Goal: Communication & Community: Connect with others

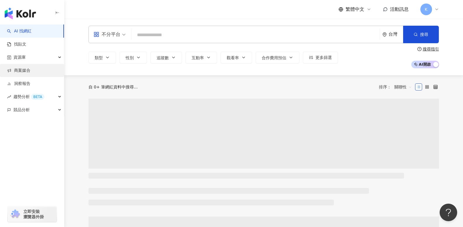
click at [26, 72] on link "商案媒合" at bounding box center [18, 71] width 23 height 6
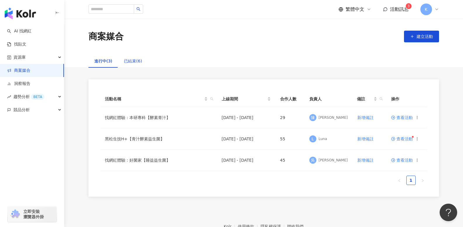
click at [131, 61] on div "已結束(6)" at bounding box center [133, 61] width 18 height 6
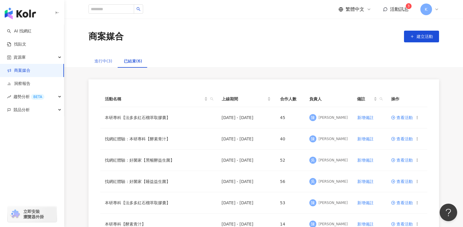
click at [115, 60] on div "進行中(3)" at bounding box center [104, 60] width 30 height 13
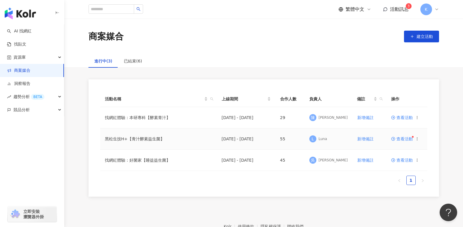
click at [396, 136] on td "查看活動" at bounding box center [406, 139] width 41 height 21
click at [397, 139] on span "查看活動" at bounding box center [402, 139] width 22 height 4
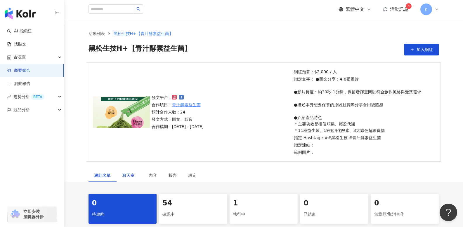
click at [127, 174] on span "聊天室" at bounding box center [129, 176] width 15 height 4
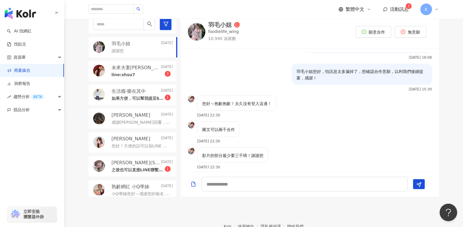
scroll to position [188, 0]
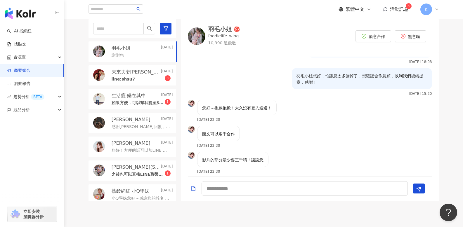
click at [143, 79] on div "line:shsu7 3" at bounding box center [142, 78] width 61 height 7
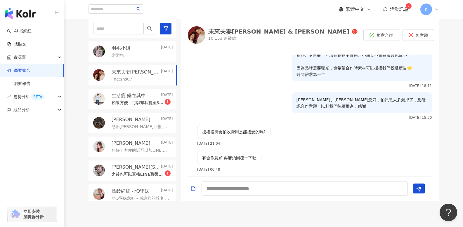
scroll to position [152, 0]
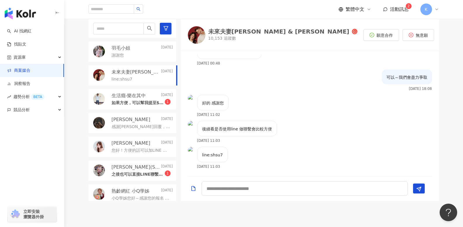
click at [298, 103] on div "好的 感謝您 2025/8/6 11:02" at bounding box center [310, 108] width 258 height 26
drag, startPoint x: 210, startPoint y: 154, endPoint x: 229, endPoint y: 156, distance: 19.1
click at [229, 156] on div "line:shsu7 2025/8/6 11:03" at bounding box center [310, 160] width 258 height 26
click at [135, 101] on p "如果方便，可以幫我提至$3000，除了IG及FB外，發文後兩週我會再轉分享至媽咪拜及波波黛莉平台，希望多增加一些曝光，謝謝您" at bounding box center [138, 103] width 53 height 6
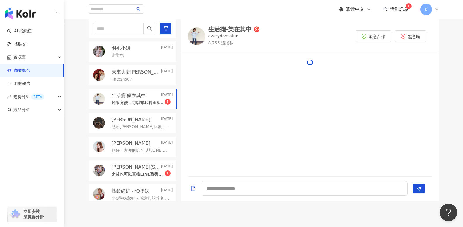
scroll to position [109, 0]
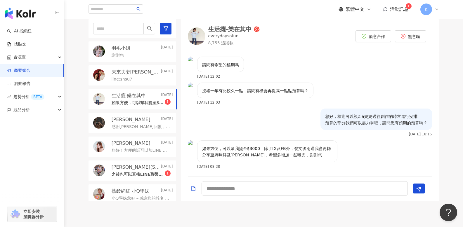
click at [275, 156] on p "如果方便，可以幫我提至$3000，除了IG及FB外，發文後兩週我會再轉分享至媽咪拜及波波黛莉平台，希望多增加一些曝光，謝謝您" at bounding box center [267, 151] width 130 height 13
click at [255, 152] on p "如果方便，可以幫我提至$3000，除了IG及FB外，發文後兩週我會再轉分享至媽咪拜及波波黛莉平台，希望多增加一些曝光，謝謝您" at bounding box center [267, 151] width 130 height 13
click at [288, 154] on p "如果方便，可以幫我提至$3000，除了IG及FB外，發文後兩週我會再轉分享至媽咪拜及波波黛莉平台，希望多增加一些曝光，謝謝您" at bounding box center [267, 151] width 130 height 13
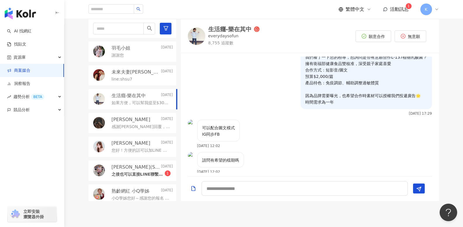
scroll to position [0, 0]
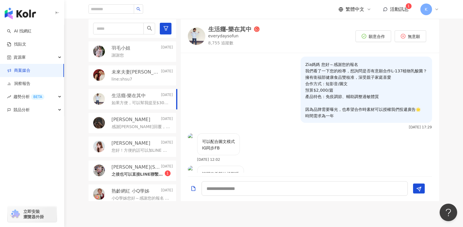
click at [236, 27] on div "生活癮-樂在其中" at bounding box center [229, 29] width 43 height 6
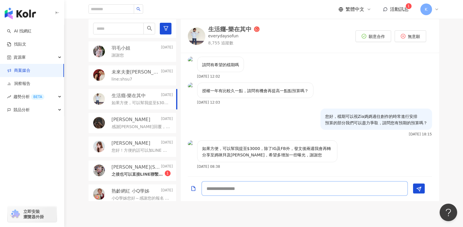
click at [250, 191] on textarea at bounding box center [305, 188] width 206 height 15
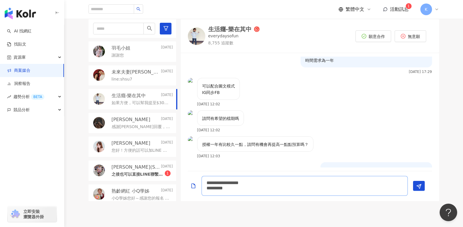
scroll to position [0, 0]
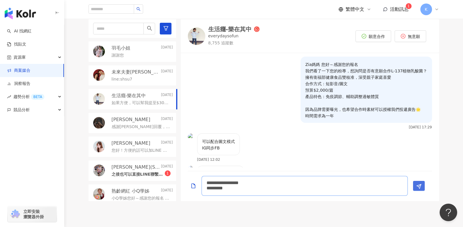
type textarea "**********"
click at [418, 186] on icon "Send" at bounding box center [418, 186] width 5 height 5
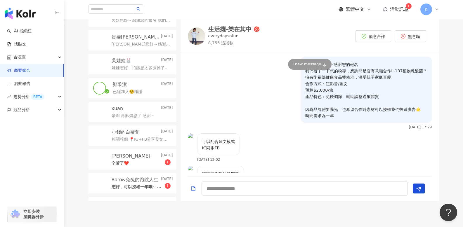
scroll to position [48, 0]
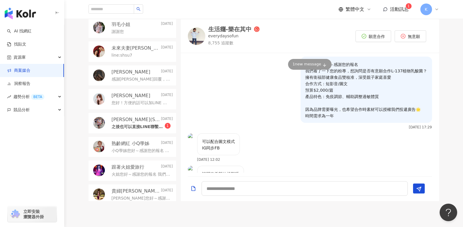
click at [133, 123] on div "之後也可以直接LINE聯繫唷! Line ID: shing7401 1" at bounding box center [142, 126] width 61 height 7
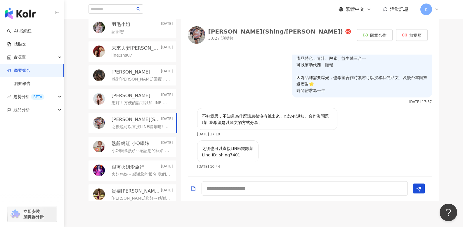
scroll to position [56, 0]
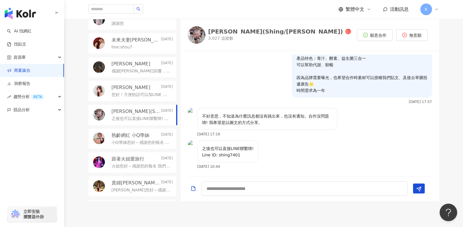
click at [136, 96] on p "您好！方便的話可以加LINE 我的LINE ID:nicholas11291103 感謝琪茵" at bounding box center [141, 95] width 59 height 6
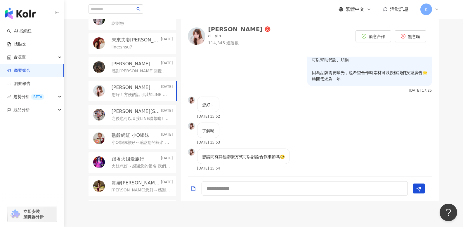
scroll to position [33, 0]
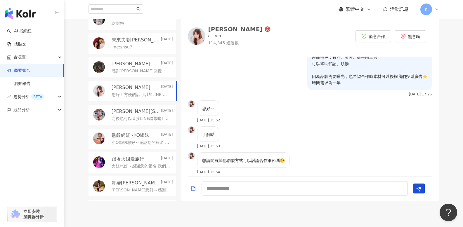
click at [229, 29] on div "[PERSON_NAME]" at bounding box center [235, 29] width 54 height 6
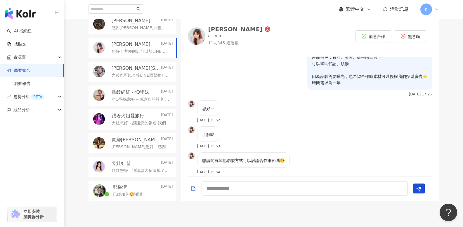
scroll to position [111, 0]
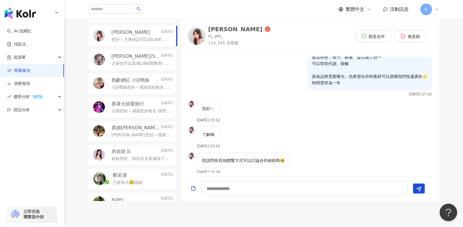
click at [259, 114] on div "您好～ 2025/7/28 15:52" at bounding box center [310, 113] width 258 height 26
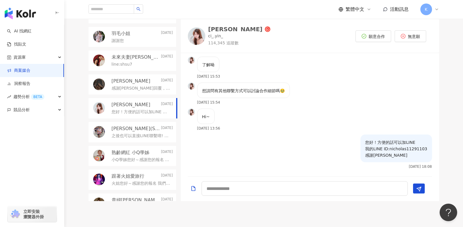
scroll to position [0, 0]
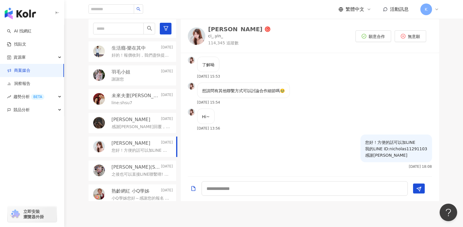
drag, startPoint x: 143, startPoint y: 104, endPoint x: 140, endPoint y: 105, distance: 3.8
click at [143, 104] on div "line:shsu7" at bounding box center [142, 102] width 61 height 7
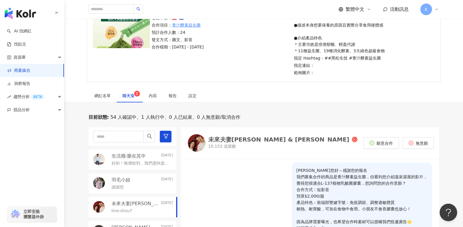
drag, startPoint x: 131, startPoint y: 158, endPoint x: 209, endPoint y: 154, distance: 78.1
click at [131, 158] on p "生活癮-樂在其中" at bounding box center [129, 156] width 34 height 6
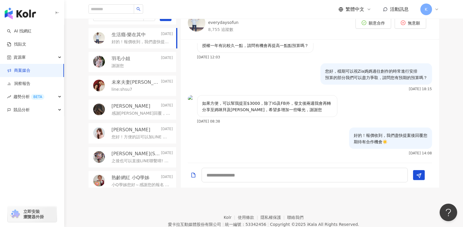
scroll to position [198, 0]
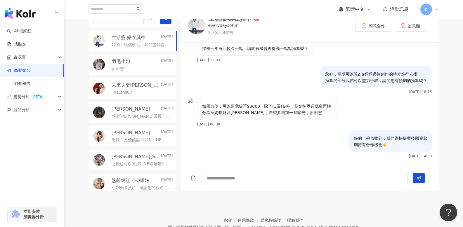
click at [132, 75] on div "羽毛小姐 2025/8/9 謝謝您" at bounding box center [133, 65] width 88 height 20
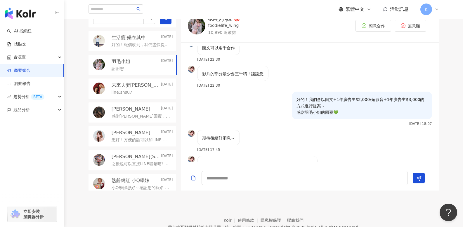
scroll to position [213, 0]
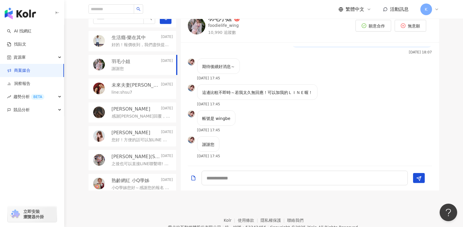
click at [133, 65] on div "謝謝您" at bounding box center [142, 68] width 61 height 7
click at [295, 124] on div "帳號是 wingbe 2025/8/9 17:45" at bounding box center [310, 123] width 258 height 26
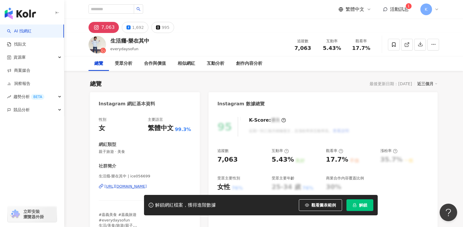
click at [128, 187] on div "https://www.instagram.com/ice056699/" at bounding box center [126, 186] width 42 height 5
click at [212, 28] on div "7,063 1,692 995" at bounding box center [264, 26] width 374 height 14
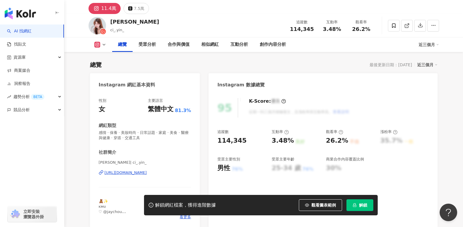
scroll to position [40, 0]
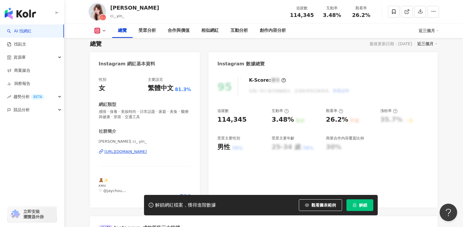
click at [137, 151] on div "[URL][DOMAIN_NAME]" at bounding box center [126, 151] width 42 height 5
